Goal: Task Accomplishment & Management: Complete application form

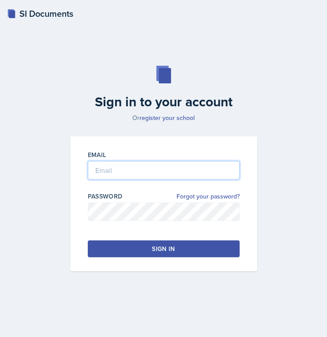
type input "[EMAIL_ADDRESS][PERSON_NAME][DOMAIN_NAME]"
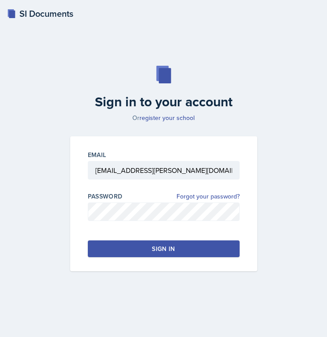
click at [128, 256] on button "Sign in" at bounding box center [164, 248] width 152 height 17
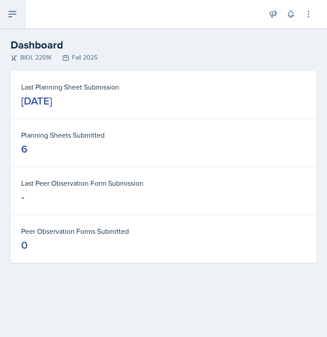
click at [14, 11] on icon at bounding box center [12, 14] width 11 height 11
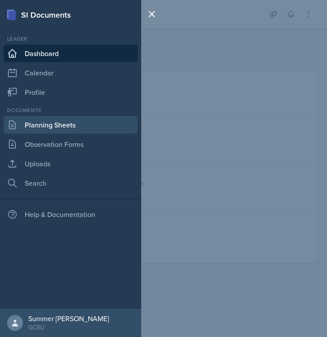
click at [35, 123] on link "Planning Sheets" at bounding box center [71, 125] width 134 height 18
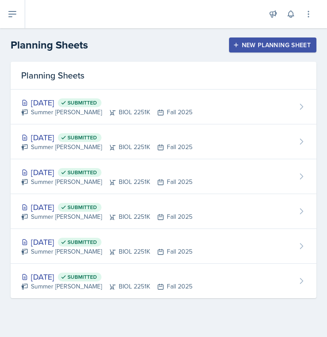
click at [253, 49] on div "New Planning Sheet" at bounding box center [273, 44] width 76 height 7
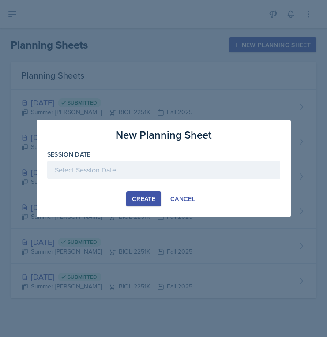
click at [146, 170] on div at bounding box center [163, 170] width 233 height 19
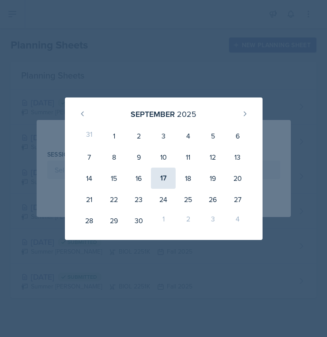
click at [161, 179] on div "17" at bounding box center [163, 178] width 25 height 21
type input "[DATE]"
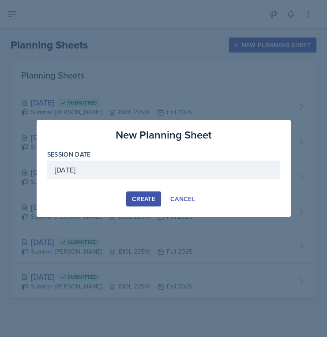
click at [148, 208] on div "New Planning Sheet Session Date [DATE] [DATE] 31 1 2 3 4 5 6 7 8 9 10 11 12 13 …" at bounding box center [164, 168] width 254 height 97
click at [147, 194] on button "Create" at bounding box center [143, 199] width 35 height 15
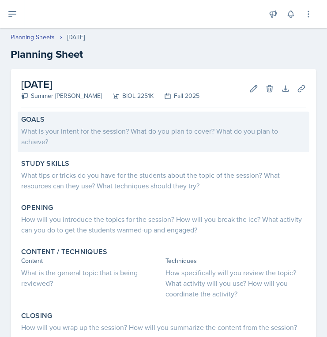
click at [44, 121] on label "Goals" at bounding box center [32, 119] width 23 height 9
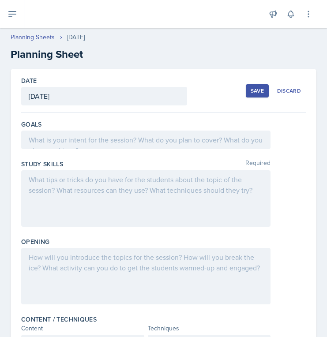
click at [40, 138] on div at bounding box center [145, 140] width 249 height 19
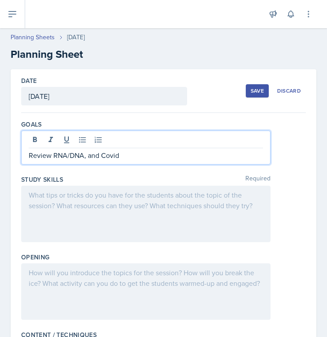
click at [41, 206] on div at bounding box center [145, 214] width 249 height 56
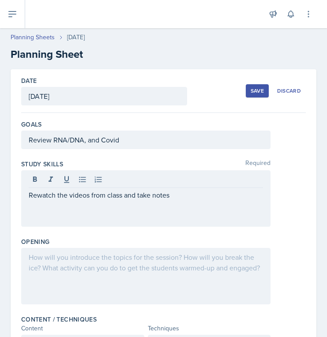
click at [67, 278] on div at bounding box center [145, 276] width 249 height 56
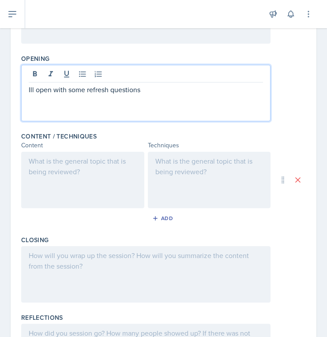
click at [89, 186] on div at bounding box center [82, 180] width 123 height 56
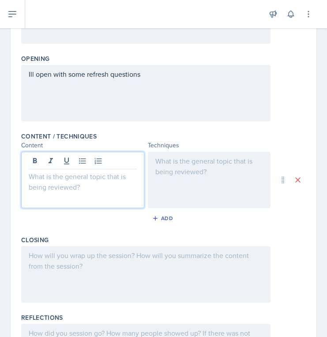
scroll to position [199, 0]
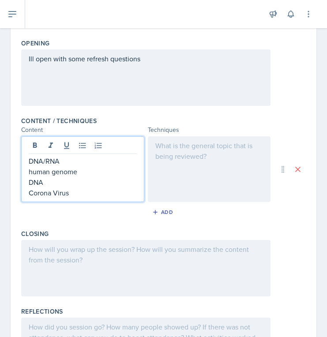
click at [186, 164] on div at bounding box center [209, 169] width 123 height 66
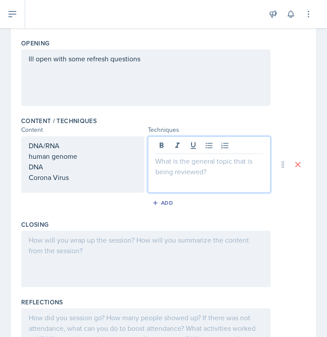
scroll to position [214, 0]
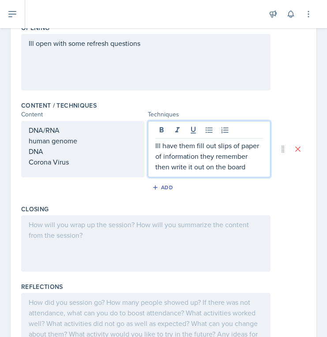
click at [243, 190] on div "Add" at bounding box center [163, 189] width 285 height 17
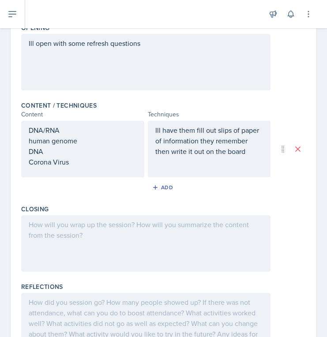
click at [226, 147] on p "Ill have them fill out slips of paper of information they remember then write i…" at bounding box center [209, 141] width 108 height 32
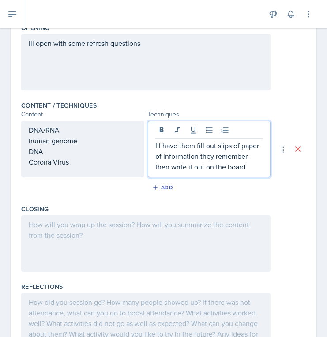
click at [199, 144] on p "Ill have them fill out slips of paper of information they remember then write i…" at bounding box center [209, 156] width 108 height 32
click at [194, 146] on p "Ill have them fill out slips of paper of information they remember then write i…" at bounding box center [209, 156] width 108 height 32
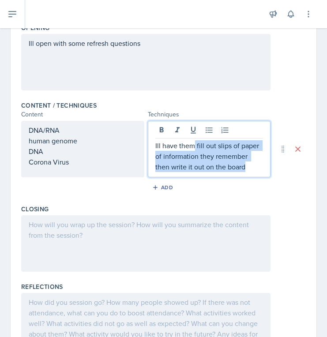
drag, startPoint x: 195, startPoint y: 146, endPoint x: 233, endPoint y: 174, distance: 47.6
click at [233, 175] on div "Ill have them fill out slips of paper of information they remember then write i…" at bounding box center [209, 149] width 123 height 56
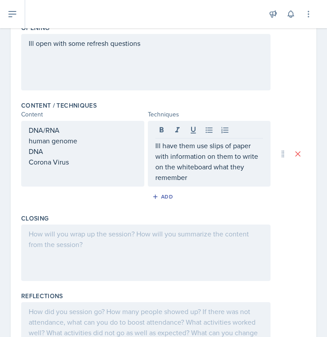
click at [101, 204] on div "Add" at bounding box center [163, 198] width 285 height 17
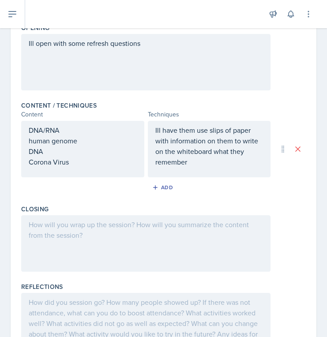
click at [81, 257] on div at bounding box center [145, 243] width 249 height 56
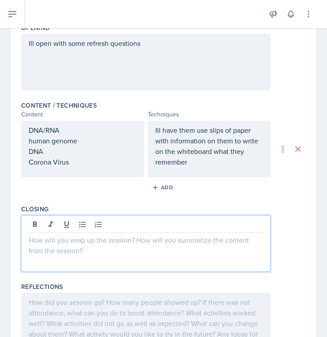
scroll to position [229, 0]
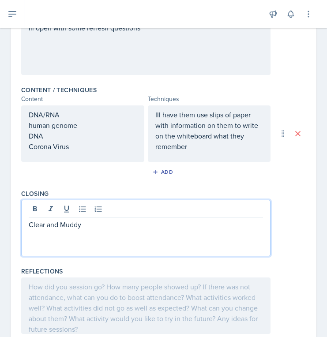
click at [68, 307] on div at bounding box center [145, 306] width 249 height 56
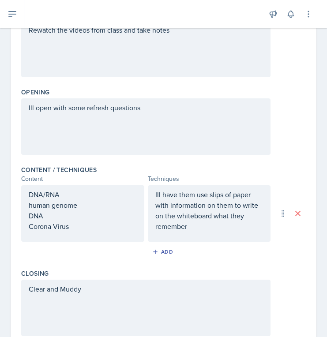
scroll to position [45, 0]
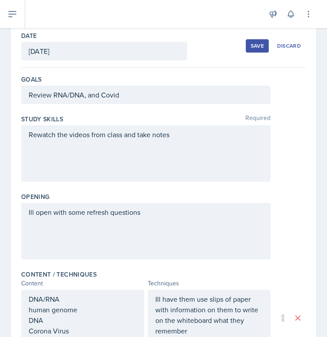
click at [258, 50] on button "Save" at bounding box center [257, 45] width 23 height 13
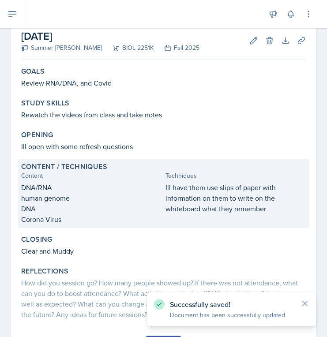
scroll to position [94, 0]
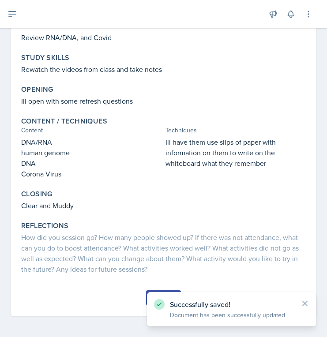
click at [147, 297] on div "Successfully saved! Document has been successfully updated" at bounding box center [231, 309] width 169 height 34
click at [146, 295] on button "Submit" at bounding box center [163, 297] width 35 height 15
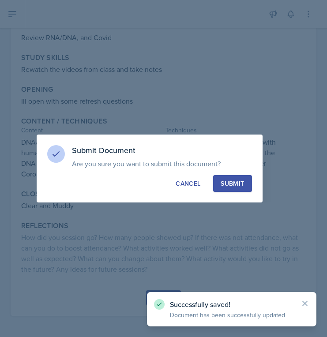
click at [228, 179] on div "Submit" at bounding box center [232, 183] width 23 height 9
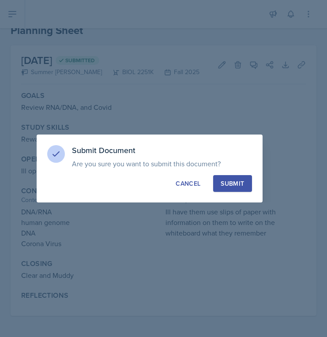
scroll to position [24, 0]
